Goal: Transaction & Acquisition: Subscribe to service/newsletter

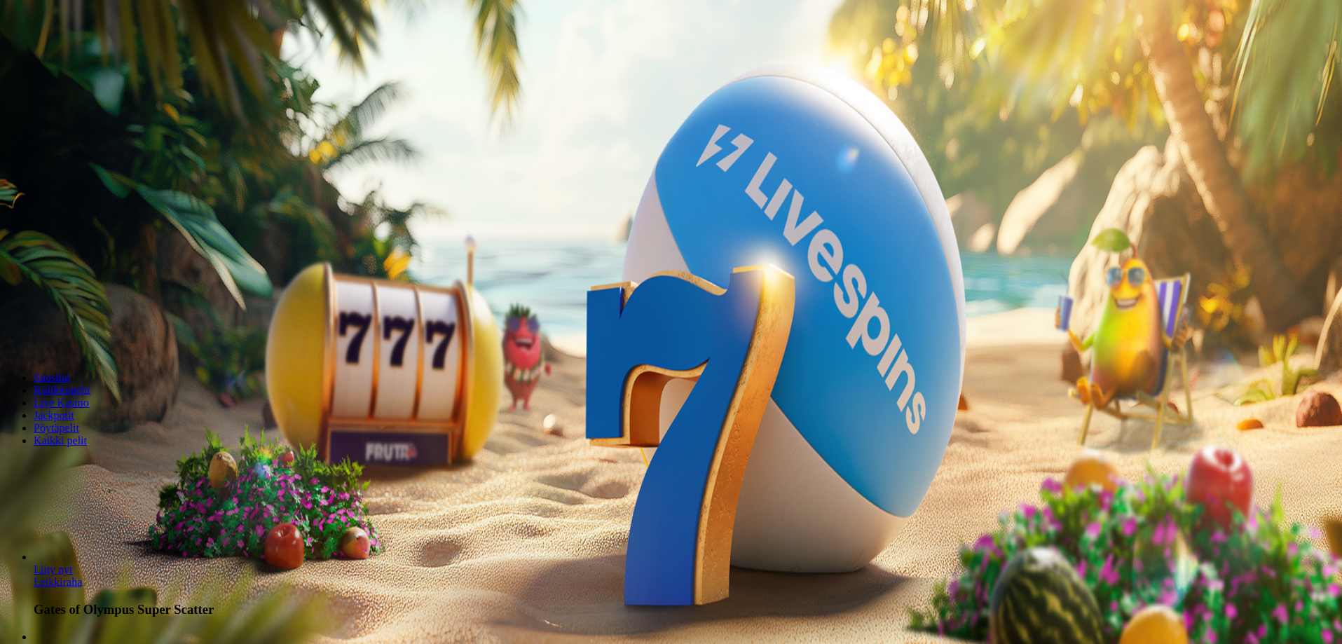
click at [81, 107] on span "Tarjoukset" at bounding box center [57, 101] width 47 height 12
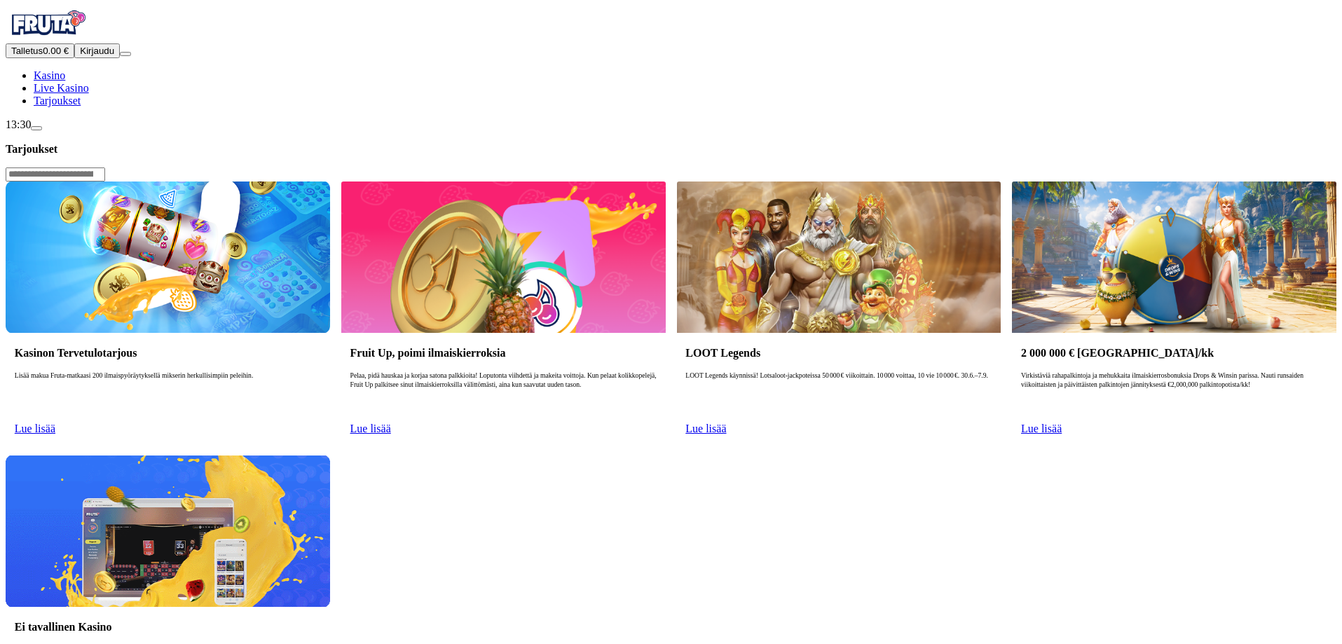
click at [55, 423] on span "Lue lisää" at bounding box center [35, 429] width 41 height 12
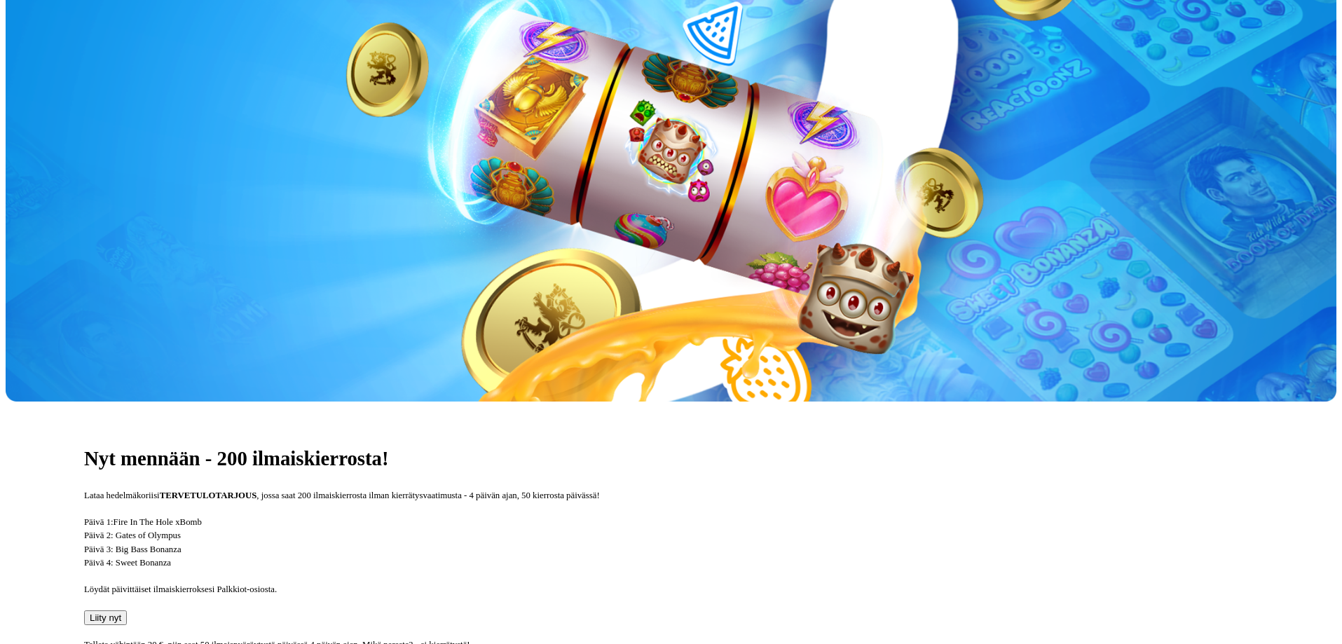
scroll to position [210, 0]
